Goal: Navigation & Orientation: Find specific page/section

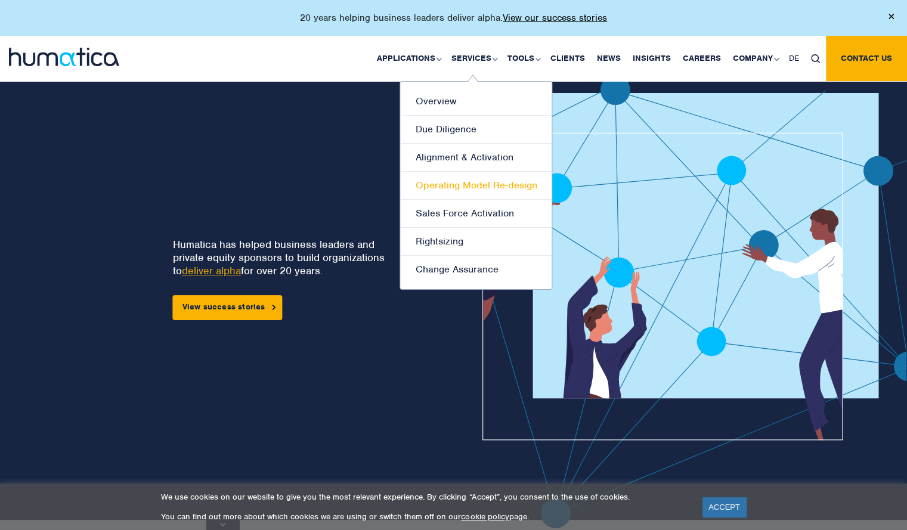
click at [500, 185] on link "Operating Model Re-design" at bounding box center [475, 186] width 151 height 28
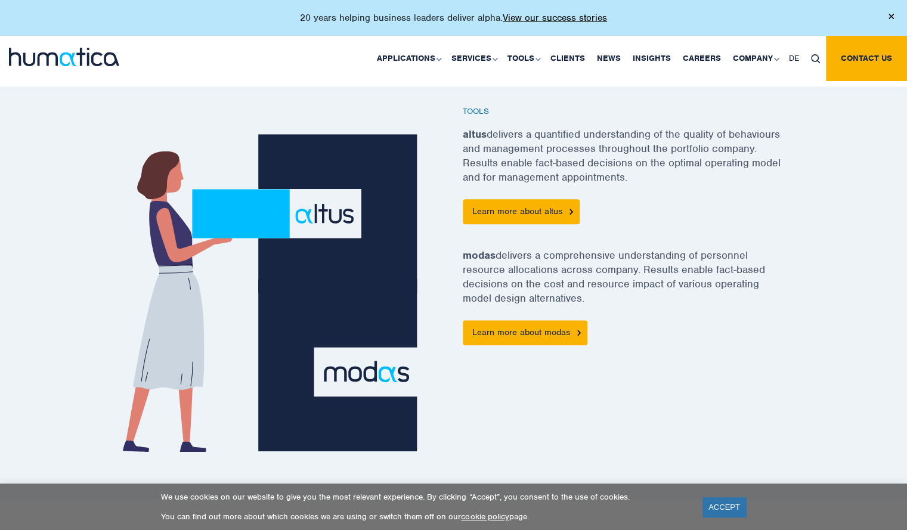
scroll to position [733, 0]
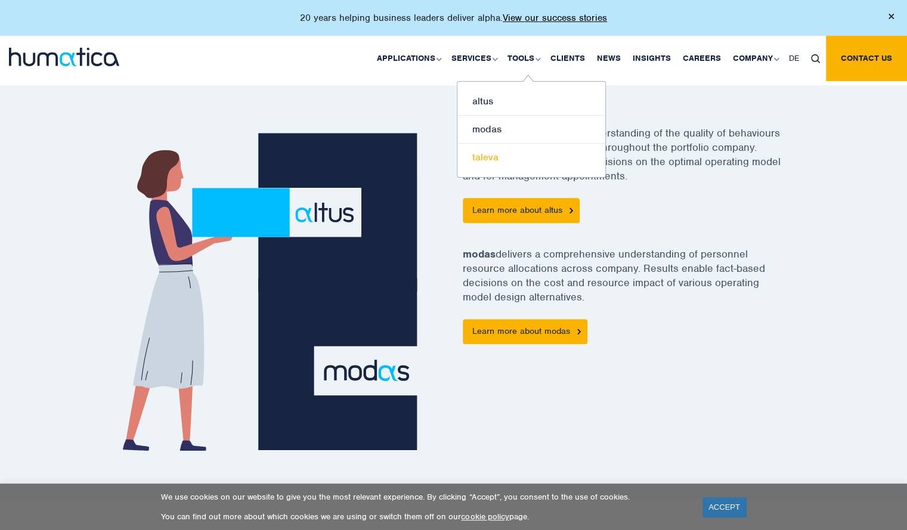
click at [492, 157] on link "taleva" at bounding box center [531, 157] width 148 height 27
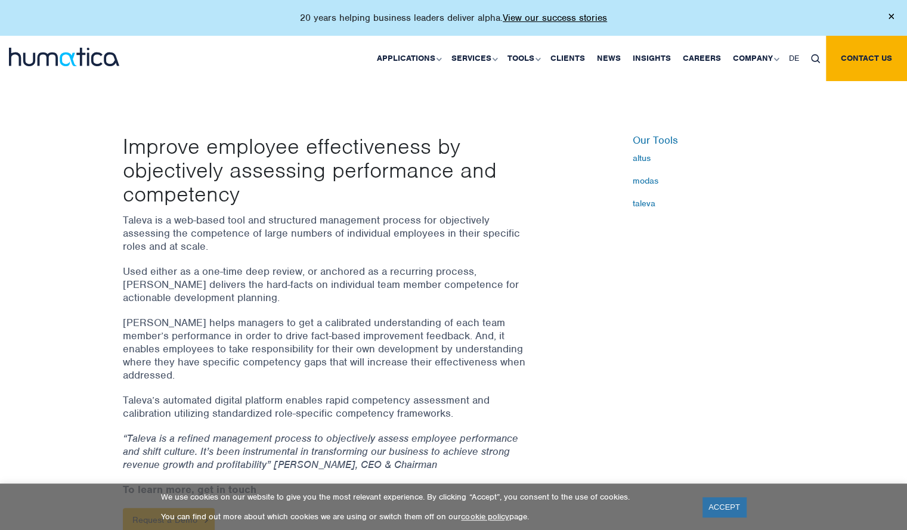
scroll to position [314, 0]
click at [569, 56] on link "Clients" at bounding box center [567, 58] width 46 height 45
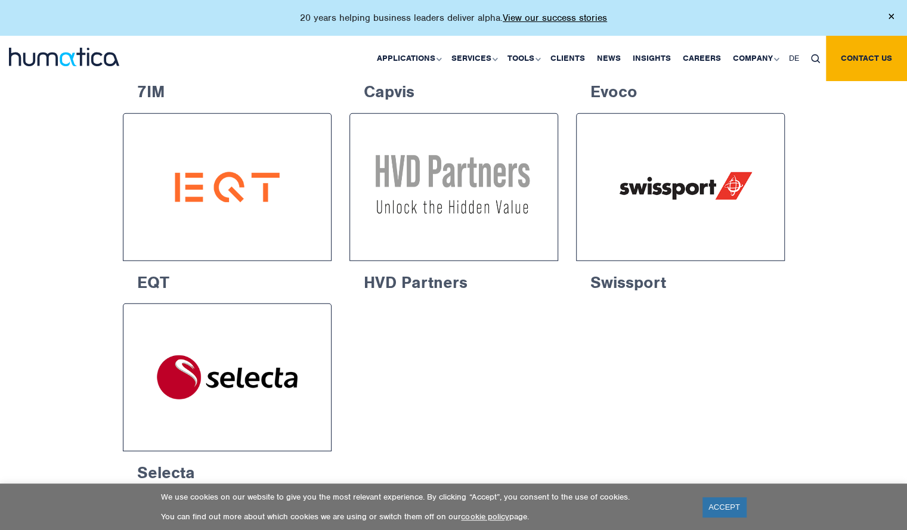
scroll to position [1938, 0]
